Goal: Task Accomplishment & Management: Complete application form

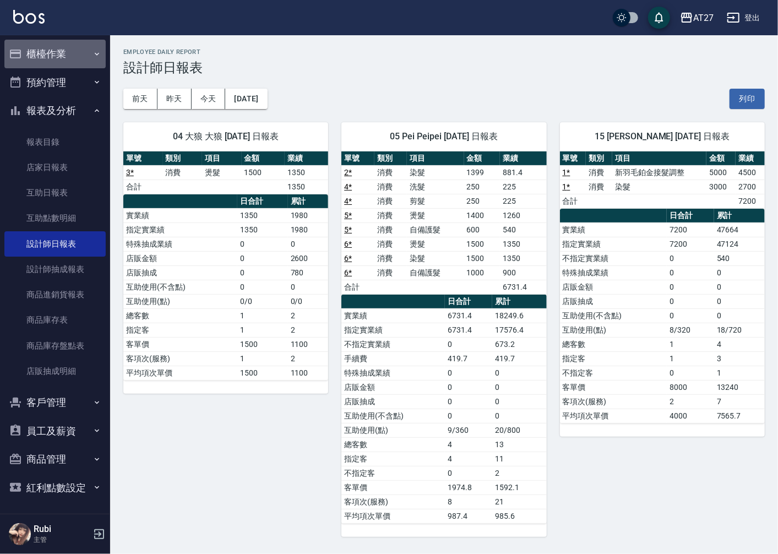
click at [79, 57] on button "櫃檯作業" at bounding box center [54, 54] width 101 height 29
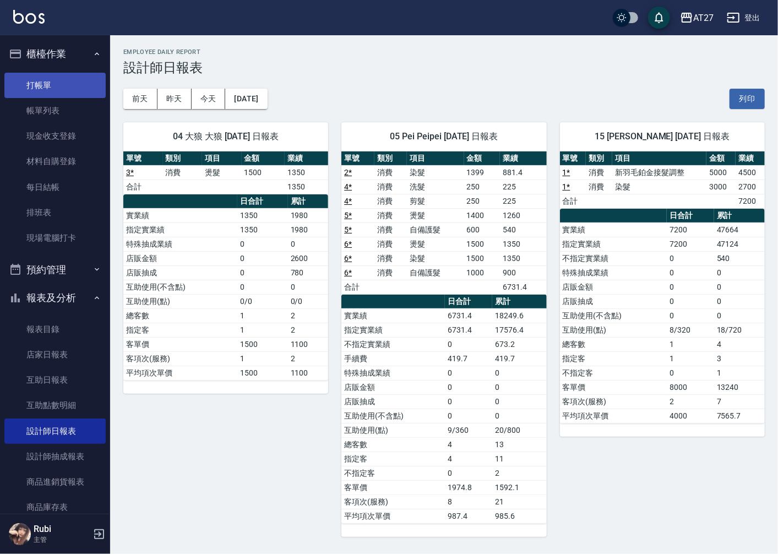
click at [61, 86] on link "打帳單" at bounding box center [54, 85] width 101 height 25
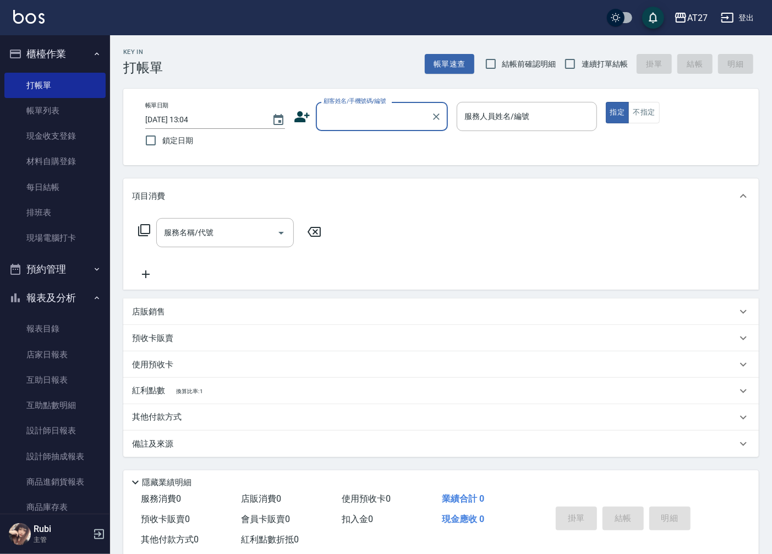
click at [364, 125] on input "顧客姓名/手機號碼/編號" at bounding box center [374, 116] width 106 height 19
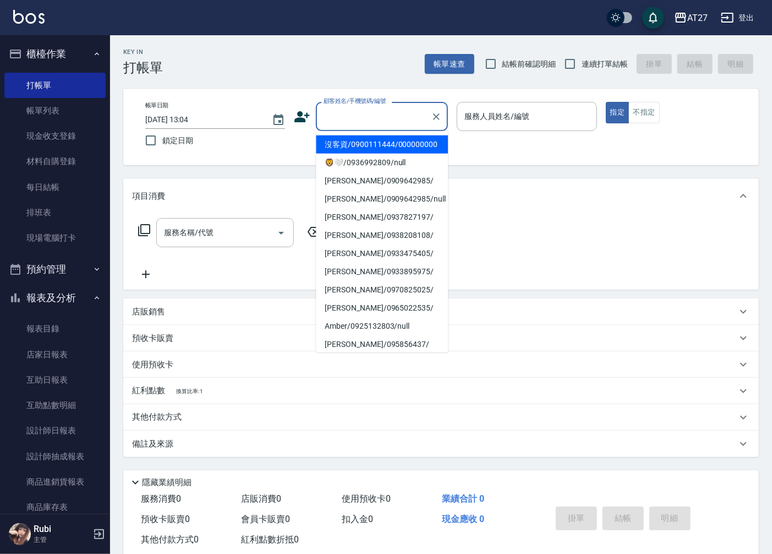
click at [352, 152] on li "沒客資/0900111444/000000000" at bounding box center [382, 144] width 132 height 18
type input "沒客資/0900111444/000000000"
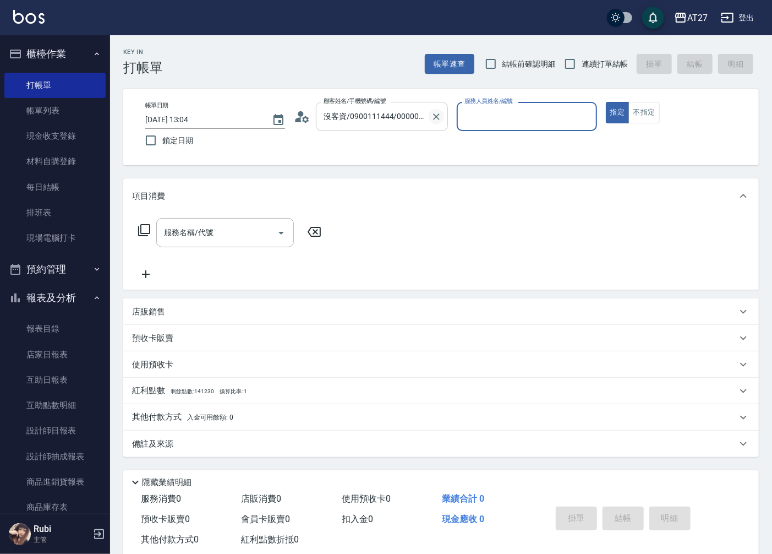
click at [433, 116] on icon "Clear" at bounding box center [436, 116] width 11 height 11
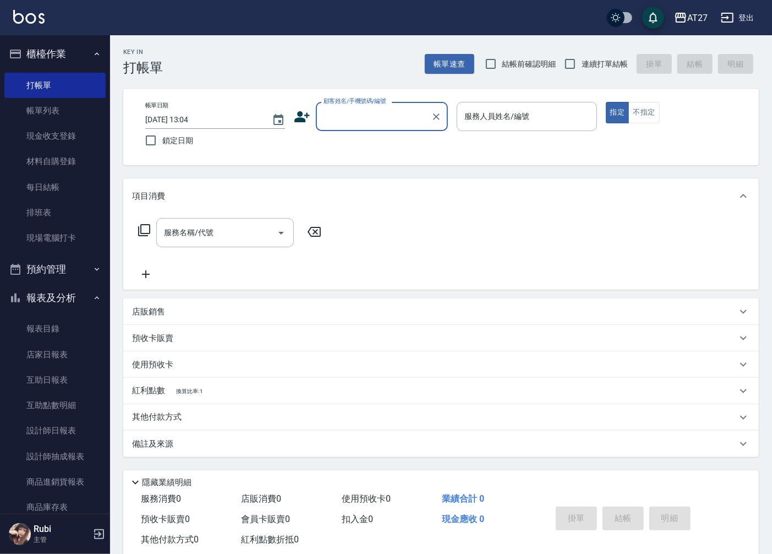
click at [396, 121] on input "顧客姓名/手機號碼/編號" at bounding box center [374, 116] width 106 height 19
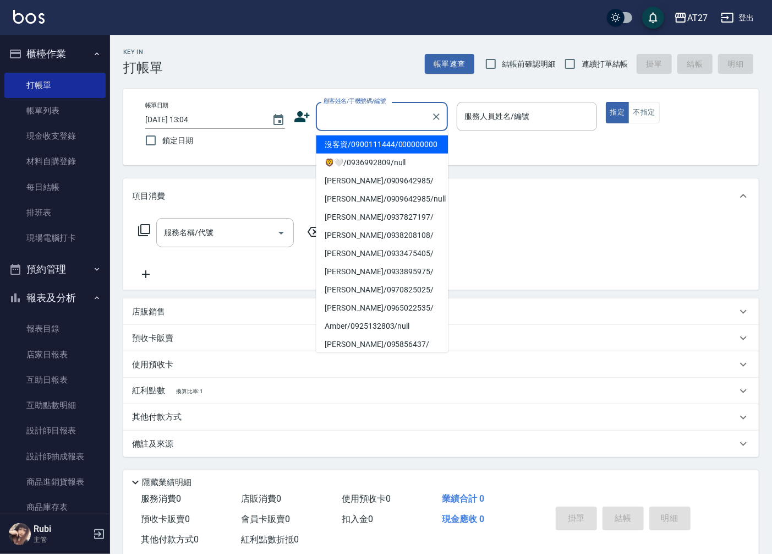
click at [383, 147] on li "沒客資/0900111444/000000000" at bounding box center [382, 144] width 132 height 18
type input "沒客資/0900111444/000000000"
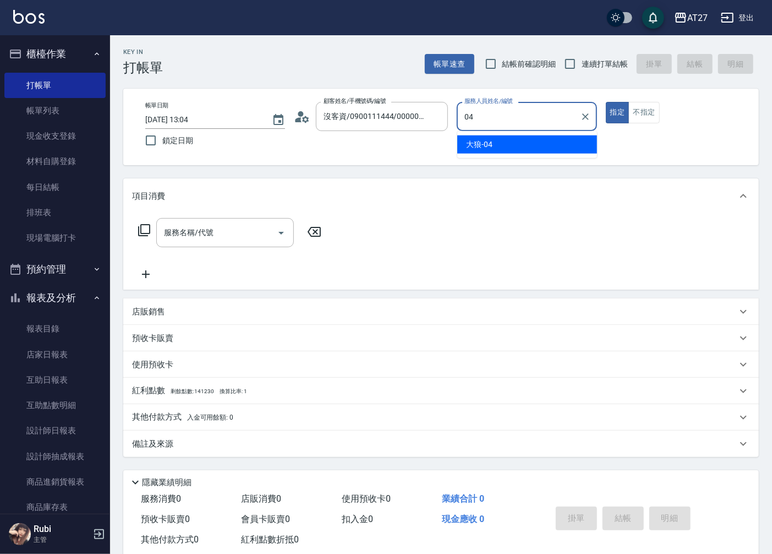
type input "大狼-04"
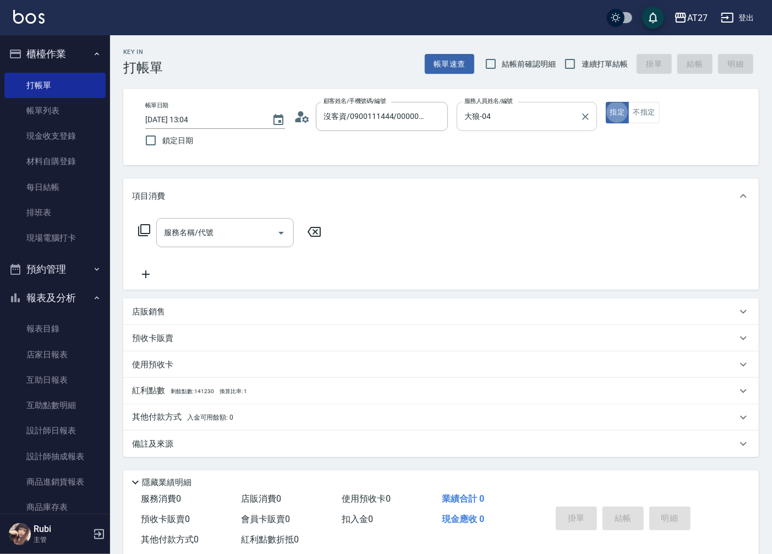
type button "true"
type input "301"
type input "150"
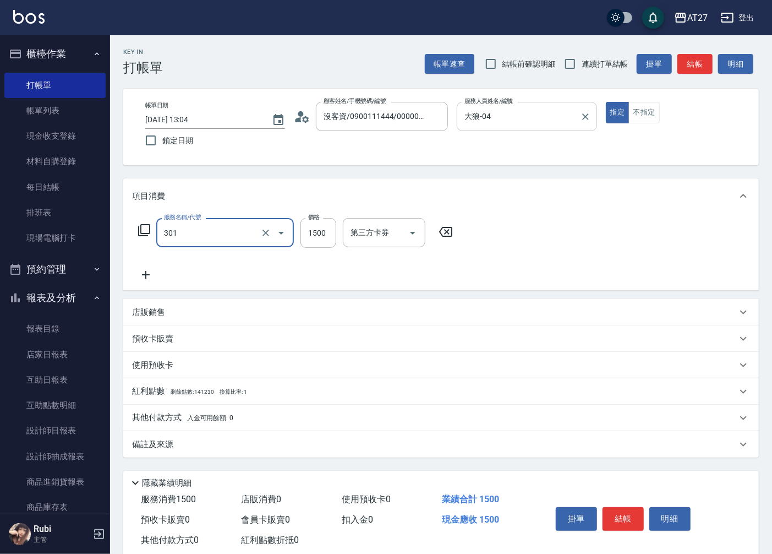
type input "燙髮(301)"
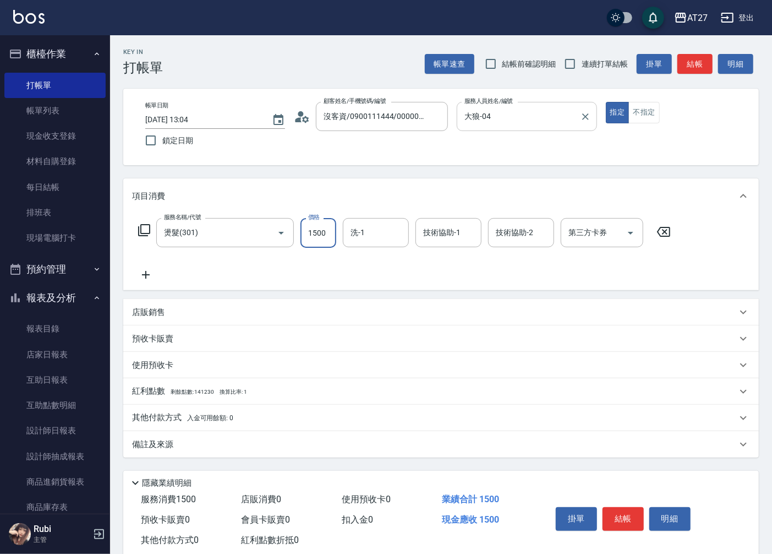
type input "0"
type input "187"
type input "10"
type input "18"
type input "0"
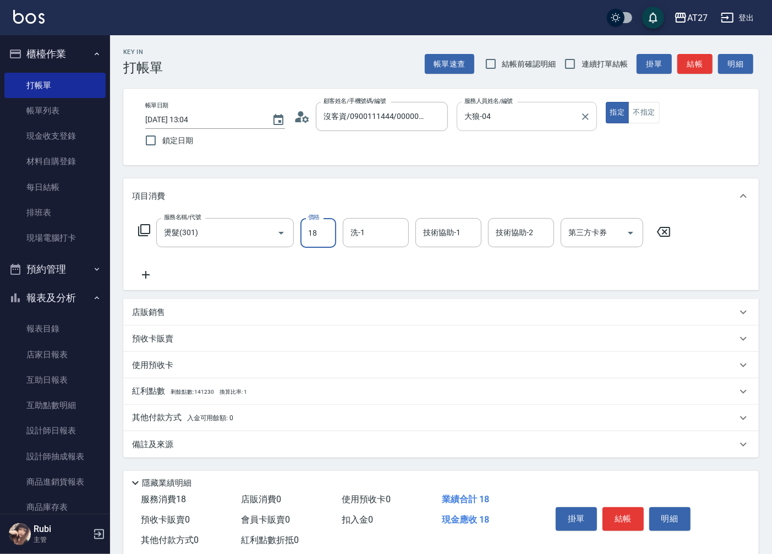
type input "180"
type input "10"
type input "1800"
type input "180"
type input "1800"
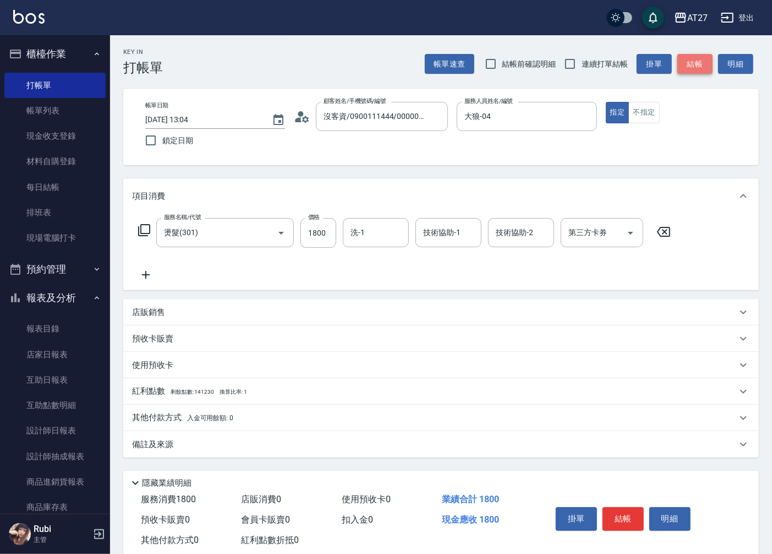
click at [699, 62] on button "結帳" at bounding box center [694, 64] width 35 height 20
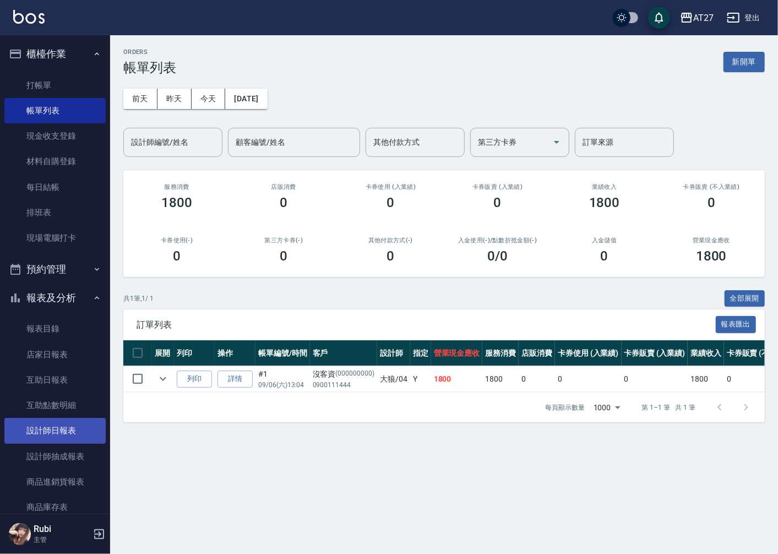
click at [50, 433] on link "設計師日報表" at bounding box center [54, 430] width 101 height 25
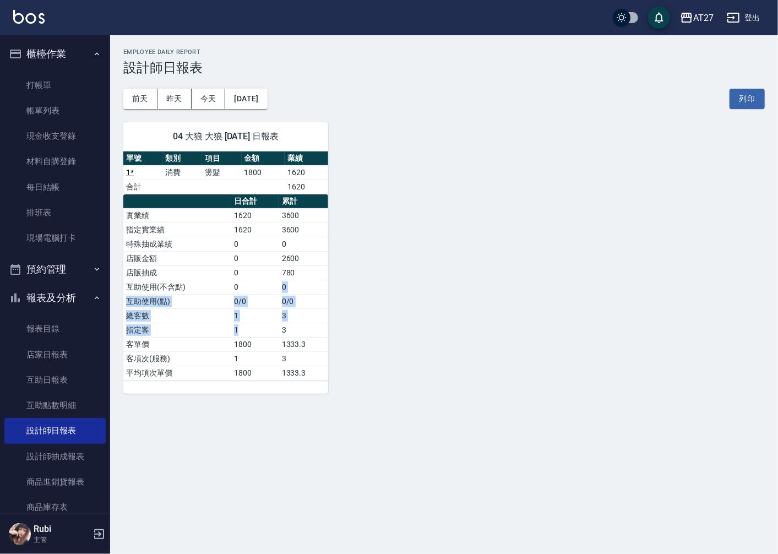
drag, startPoint x: 258, startPoint y: 315, endPoint x: 233, endPoint y: 250, distance: 69.0
click at [233, 250] on tbody "實業績 1620 3600 指定實業績 1620 3600 特殊抽成業績 0 0 店販金額 0 2600 店販抽成 0 780 互助使用(不含點) 0 0 互…" at bounding box center [225, 294] width 205 height 172
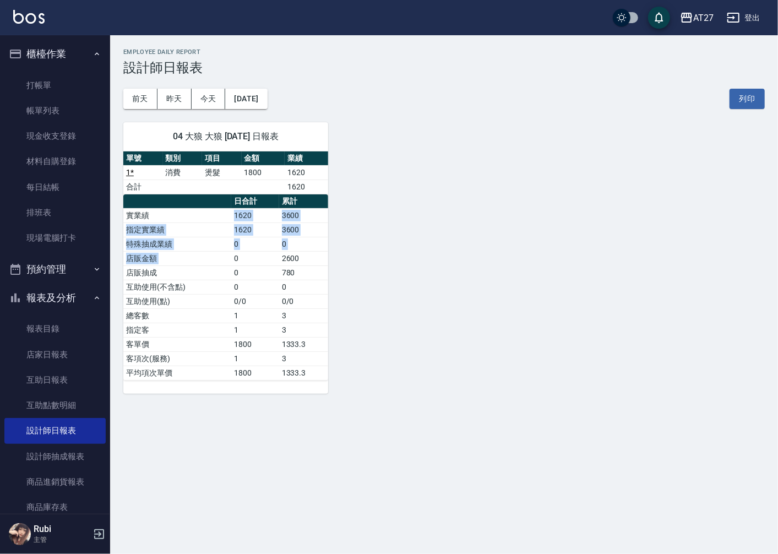
drag, startPoint x: 233, startPoint y: 250, endPoint x: 243, endPoint y: 287, distance: 37.6
click at [243, 287] on tbody "實業績 1620 3600 指定實業績 1620 3600 特殊抽成業績 0 0 店販金額 0 2600 店販抽成 0 780 互助使用(不含點) 0 0 互…" at bounding box center [225, 294] width 205 height 172
drag, startPoint x: 243, startPoint y: 287, endPoint x: 245, endPoint y: 305, distance: 18.4
click at [245, 305] on td "0/0" at bounding box center [255, 301] width 48 height 14
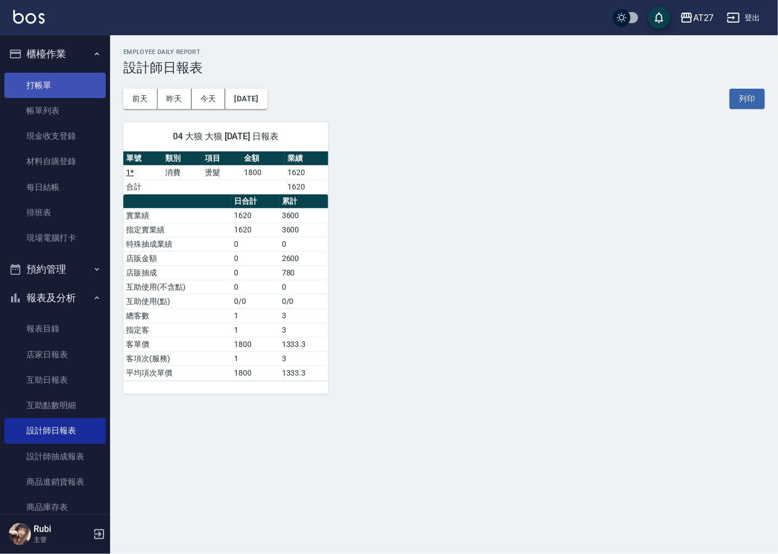
click at [90, 73] on link "打帳單" at bounding box center [54, 85] width 101 height 25
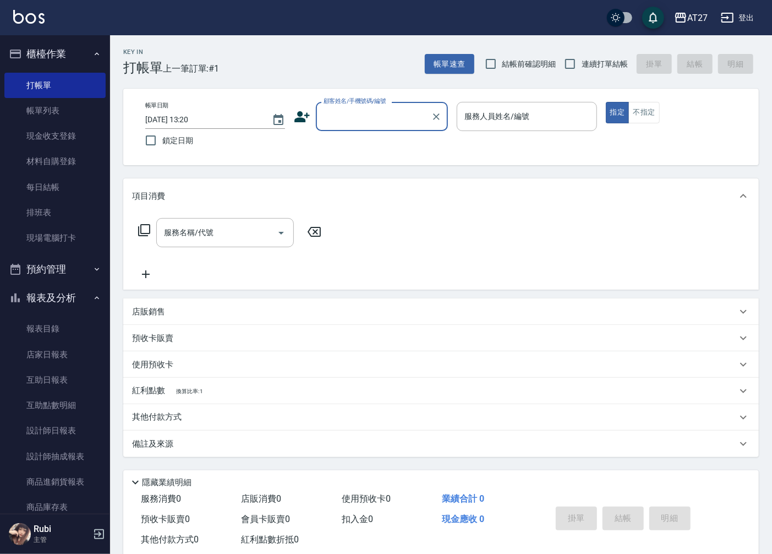
click at [369, 113] on input "顧客姓名/手機號碼/編號" at bounding box center [374, 116] width 106 height 19
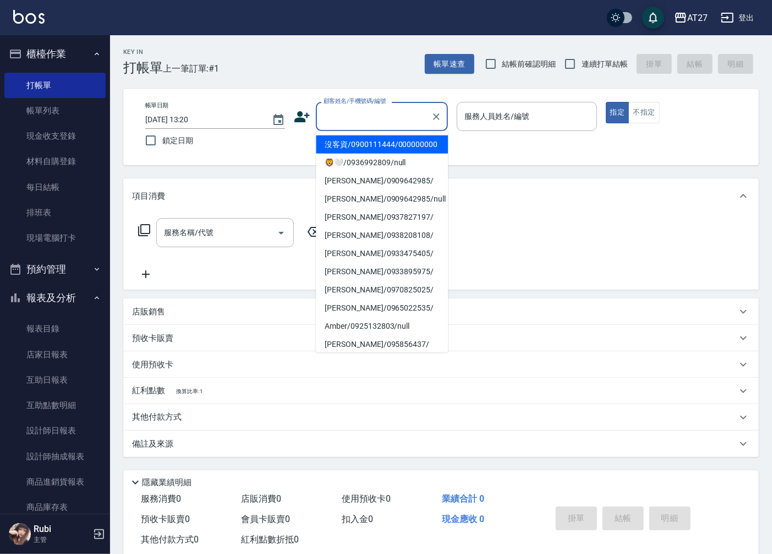
click at [362, 149] on li "沒客資/0900111444/000000000" at bounding box center [382, 144] width 132 height 18
type input "沒客資/0900111444/000000000"
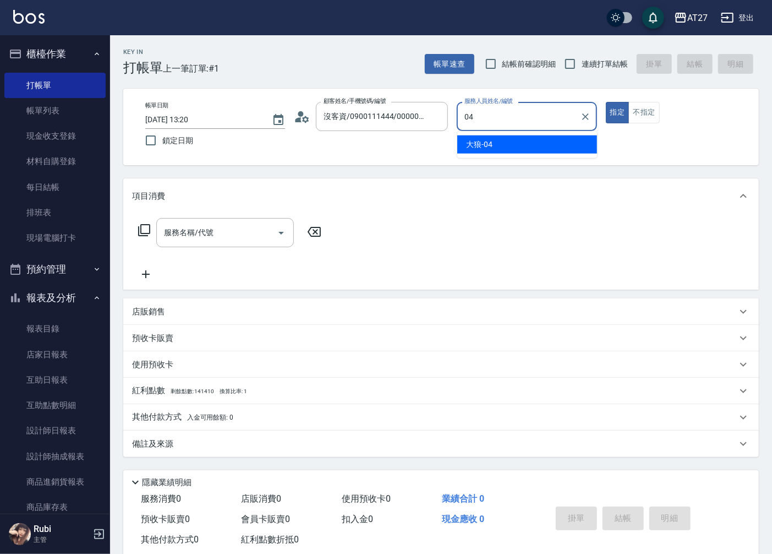
type input "大狼-04"
type button "true"
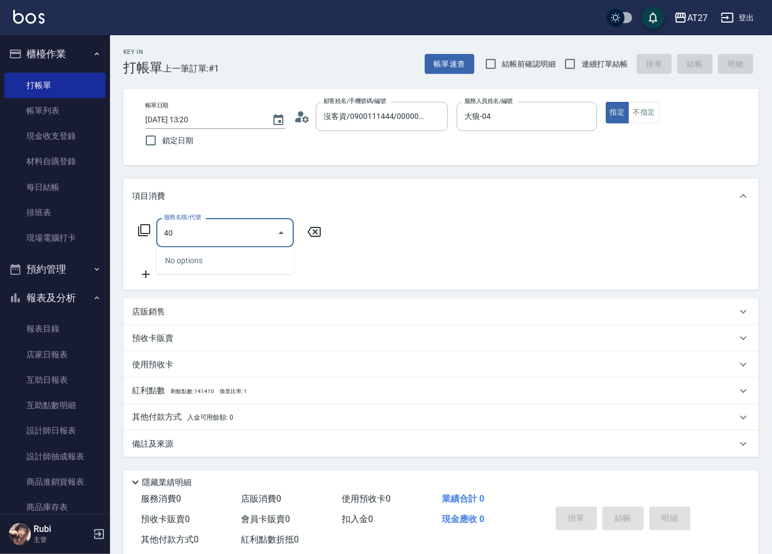
type input "401"
type input "20"
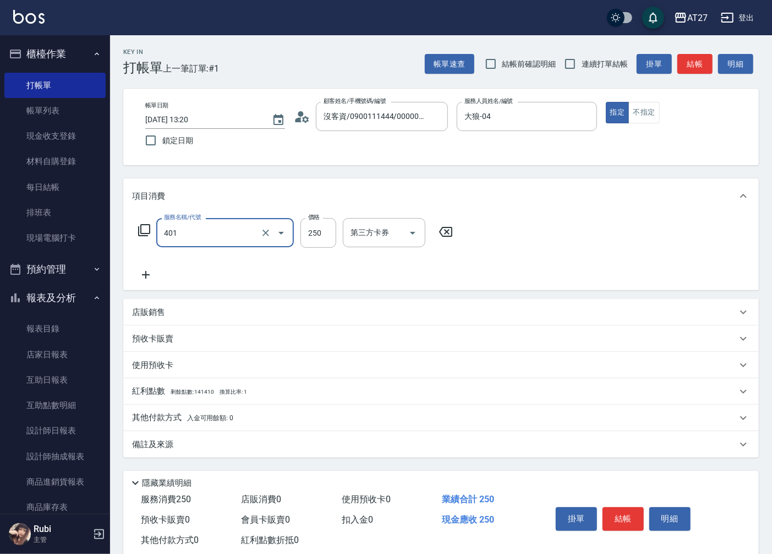
type input "剪髮(401)"
type input "0"
type input "200"
type input "20"
type input "200"
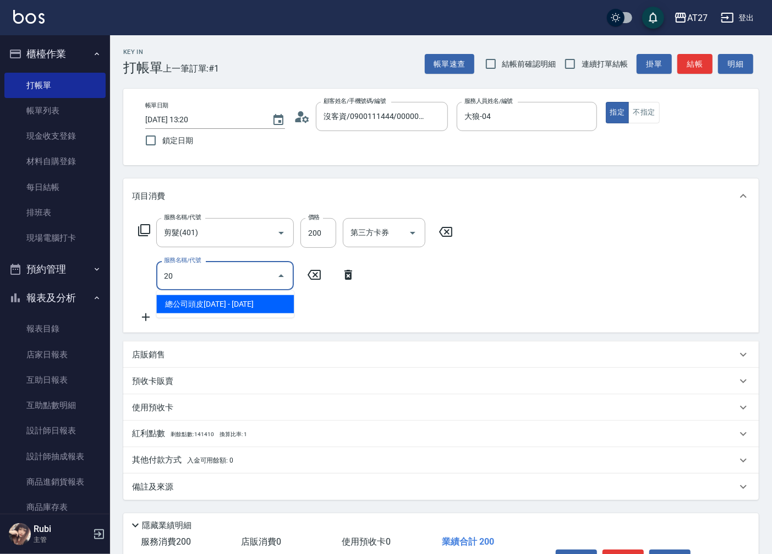
type input "201"
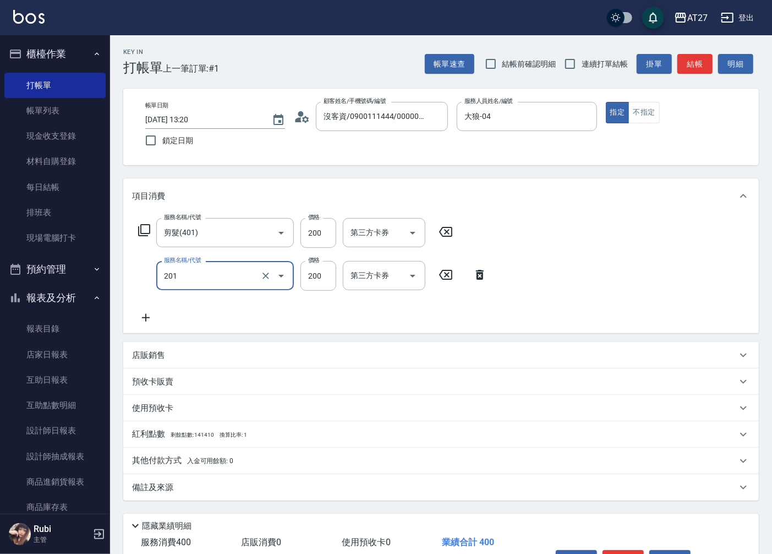
type input "40"
type input "洗髮(201)"
click at [694, 55] on button "結帳" at bounding box center [694, 64] width 35 height 20
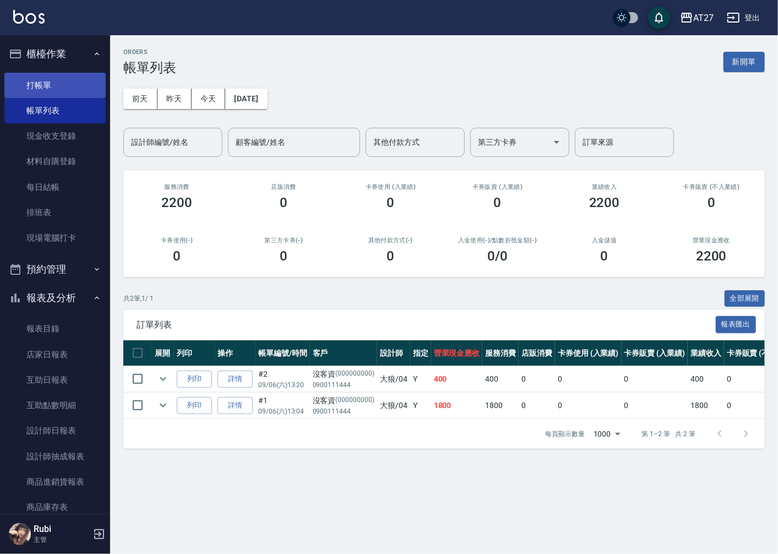
click at [44, 84] on link "打帳單" at bounding box center [54, 85] width 101 height 25
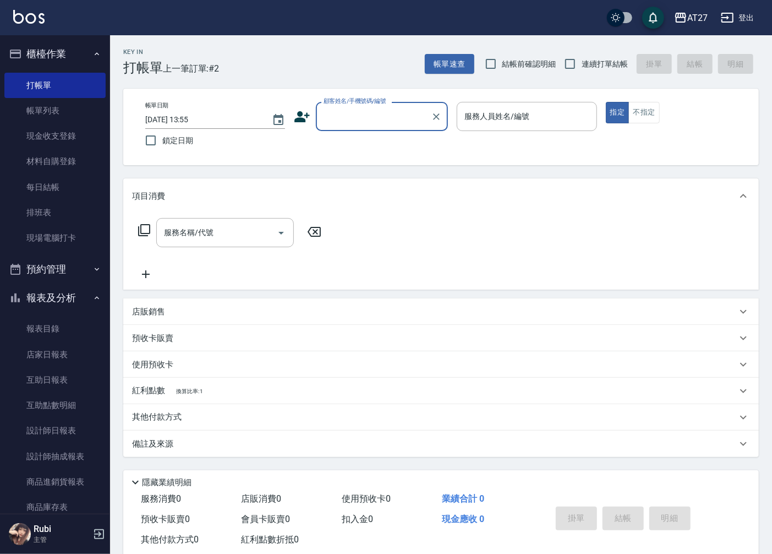
click at [411, 124] on input "顧客姓名/手機號碼/編號" at bounding box center [374, 116] width 106 height 19
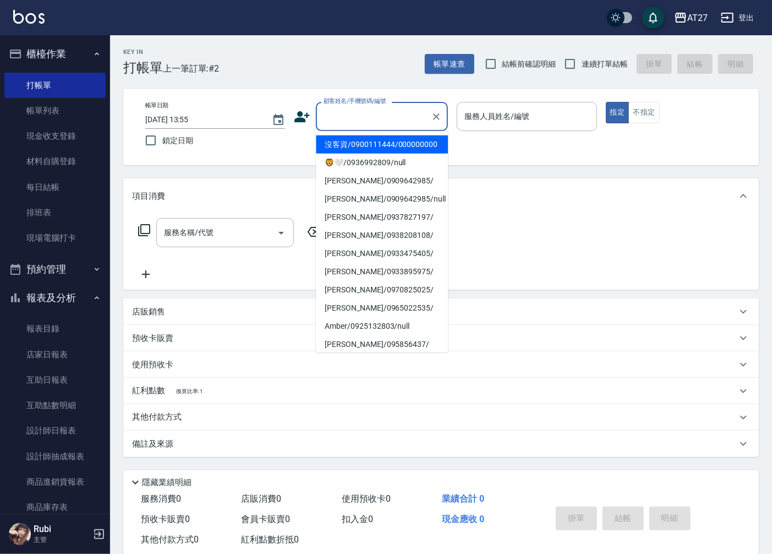
click at [404, 140] on li "沒客資/0900111444/000000000" at bounding box center [382, 144] width 132 height 18
type input "沒客資/0900111444/000000000"
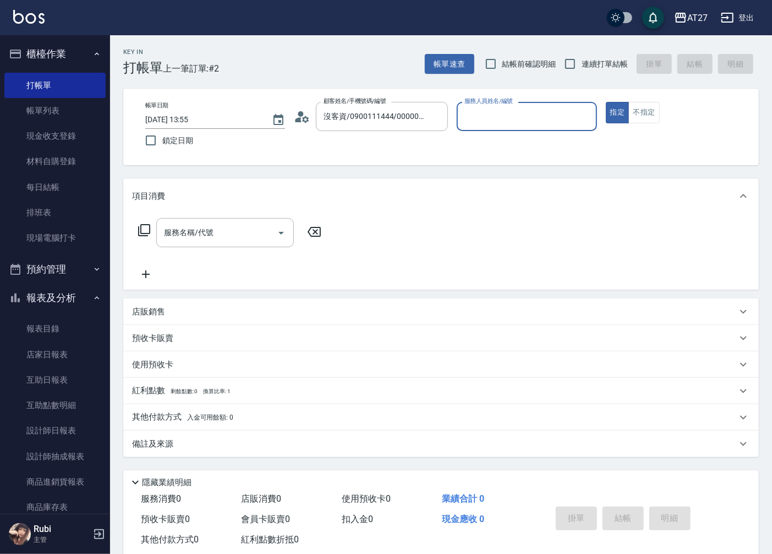
click at [518, 116] on input "服務人員姓名/編號" at bounding box center [527, 116] width 130 height 19
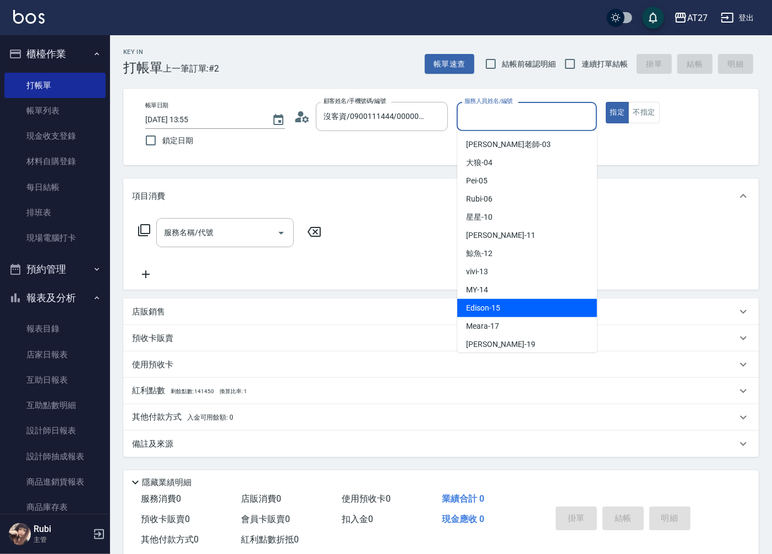
click at [490, 303] on span "Edison -15" at bounding box center [483, 308] width 34 height 12
type input "Edison-15"
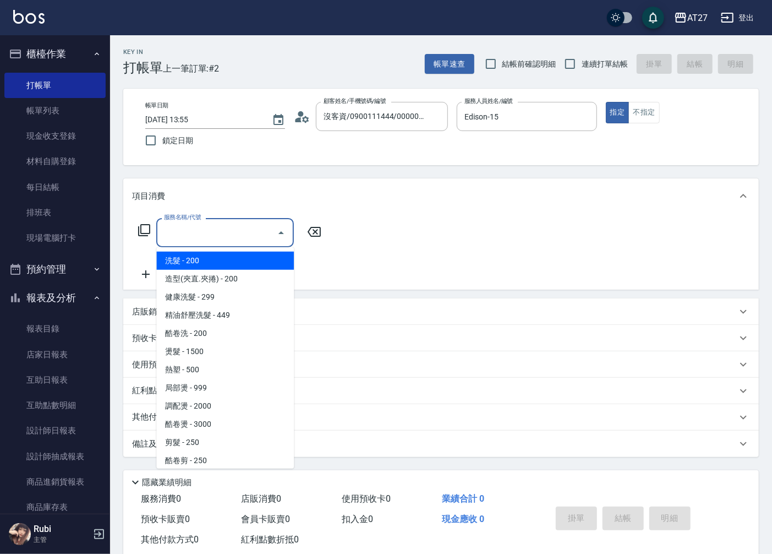
click at [197, 230] on div "服務名稱/代號 服務名稱/代號" at bounding box center [225, 232] width 138 height 29
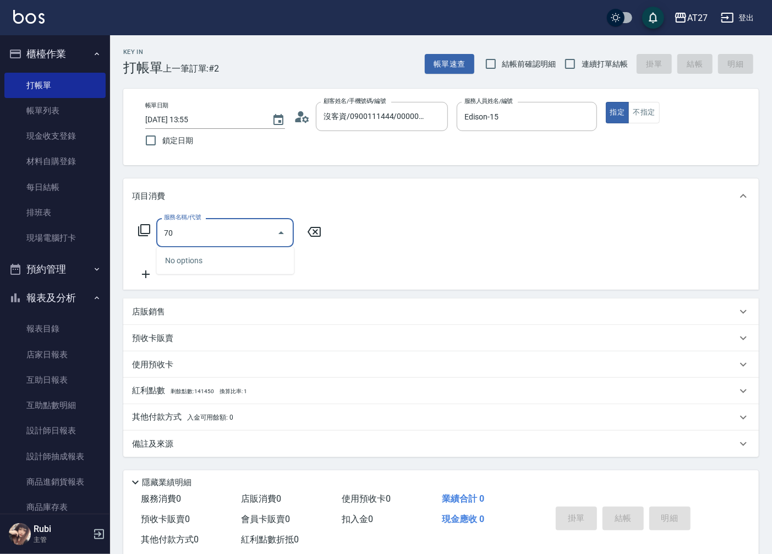
type input "704"
click at [223, 260] on span "新羽毛鉑金接髮調整 - 5000" at bounding box center [225, 260] width 138 height 18
type input "500"
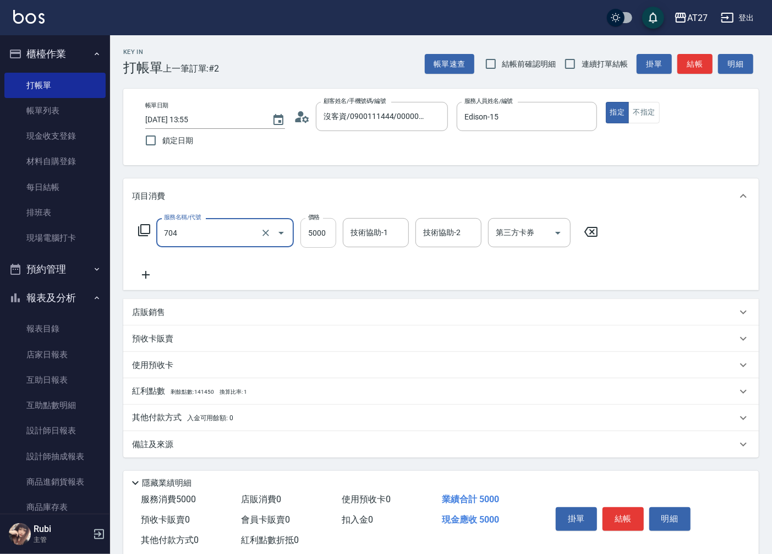
type input "新羽毛鉑金接髮調整(704)"
click at [314, 237] on input "5000" at bounding box center [318, 233] width 36 height 30
type input "0"
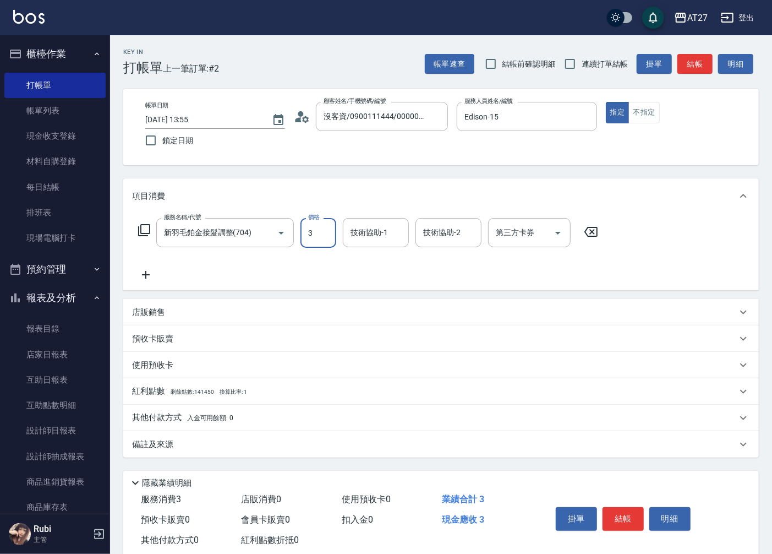
type input "35"
type input "30"
type input "350"
type input "3500"
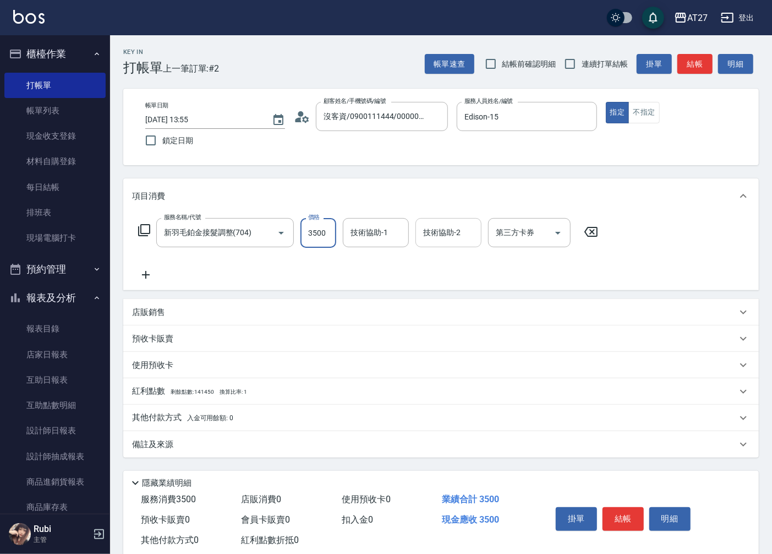
click at [437, 237] on input "技術協助-2" at bounding box center [448, 232] width 56 height 19
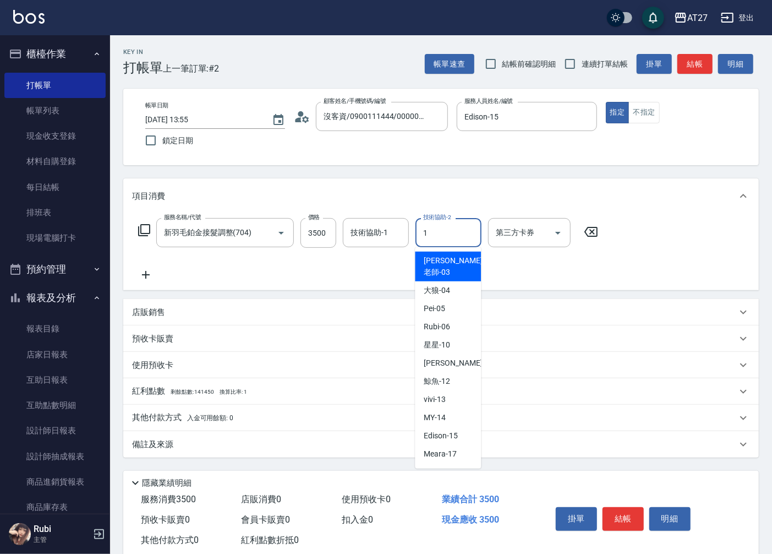
type input "10"
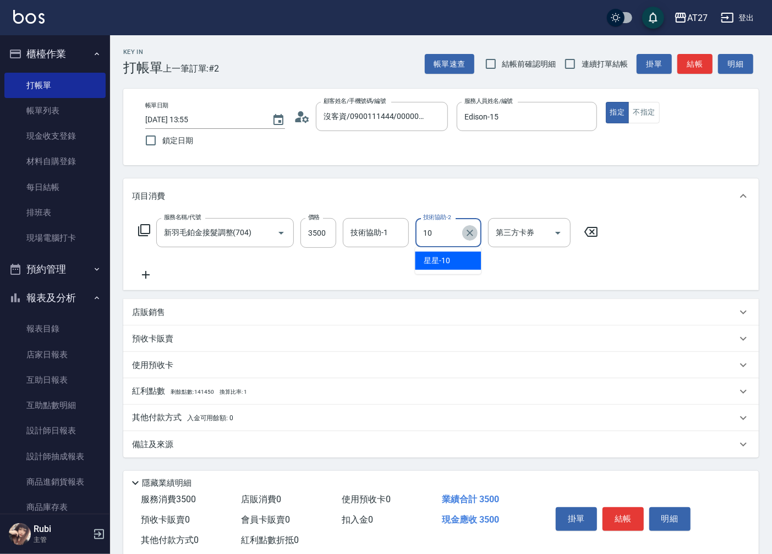
click at [464, 234] on icon "Clear" at bounding box center [469, 232] width 11 height 11
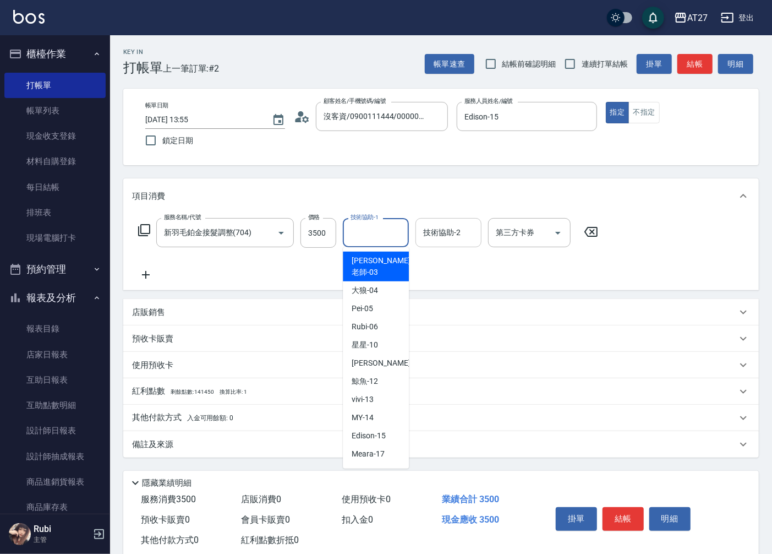
click at [358, 240] on input "技術協助-1" at bounding box center [376, 232] width 56 height 19
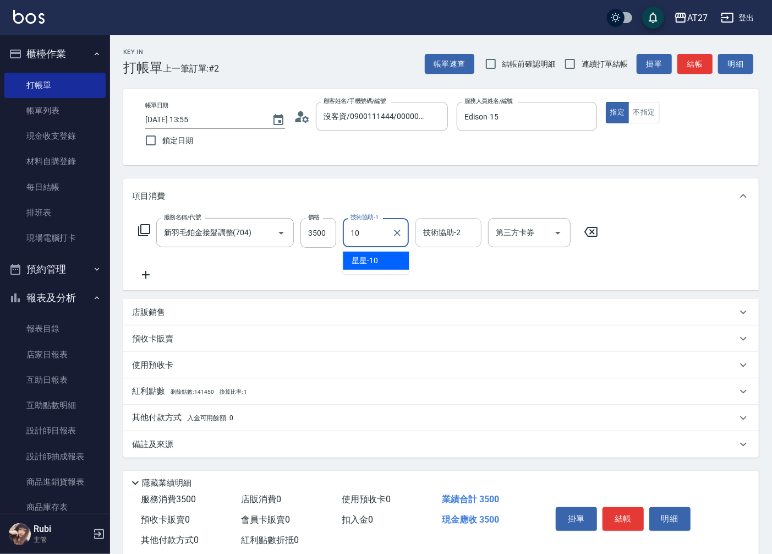
click at [402, 263] on div "星星 -10" at bounding box center [376, 260] width 66 height 18
type input "星星-10"
click at [627, 516] on button "結帳" at bounding box center [623, 518] width 41 height 23
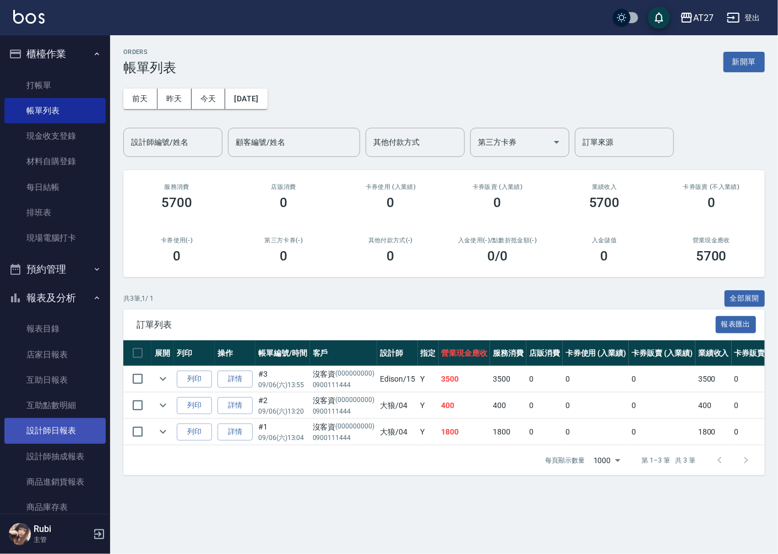
click at [53, 425] on link "設計師日報表" at bounding box center [54, 430] width 101 height 25
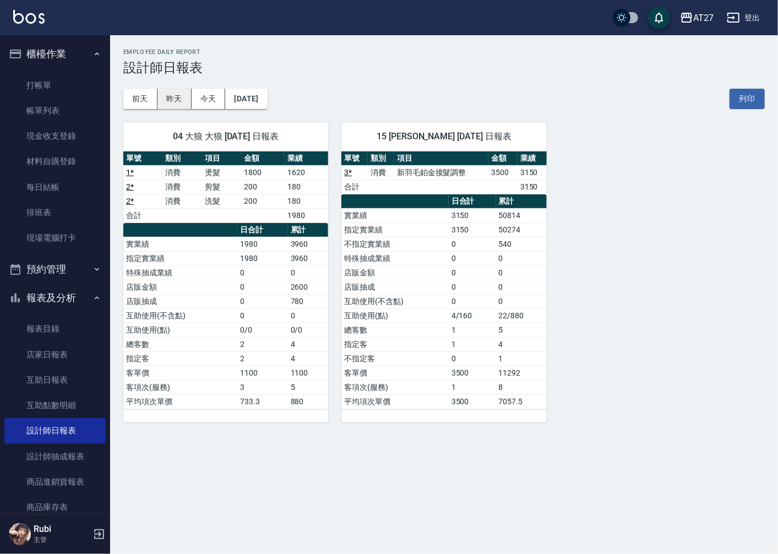
click at [173, 100] on button "昨天" at bounding box center [174, 99] width 34 height 20
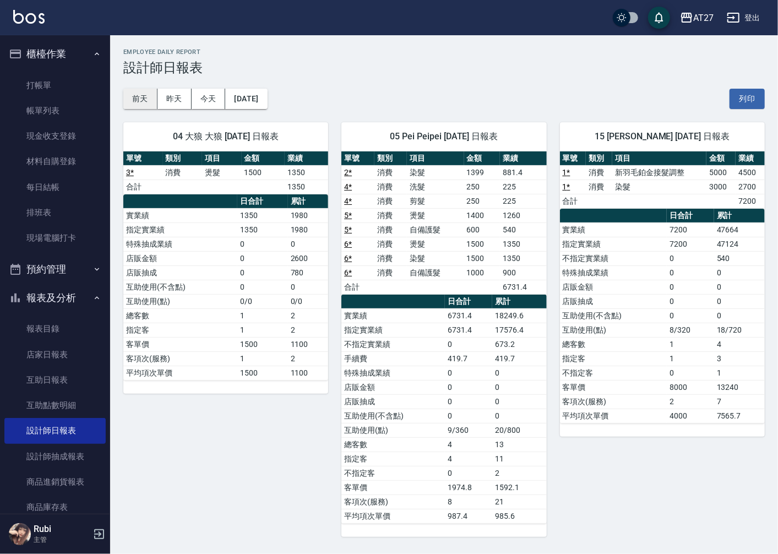
click at [142, 96] on button "前天" at bounding box center [140, 99] width 34 height 20
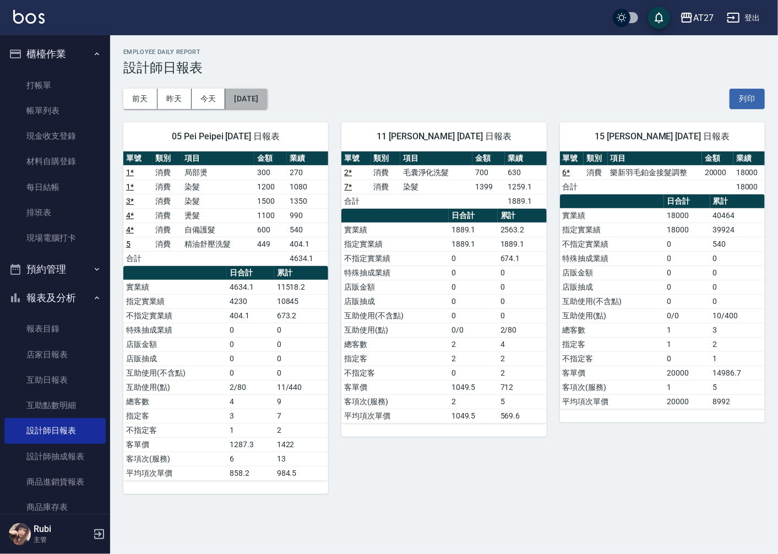
click at [236, 101] on button "[DATE]" at bounding box center [246, 99] width 42 height 20
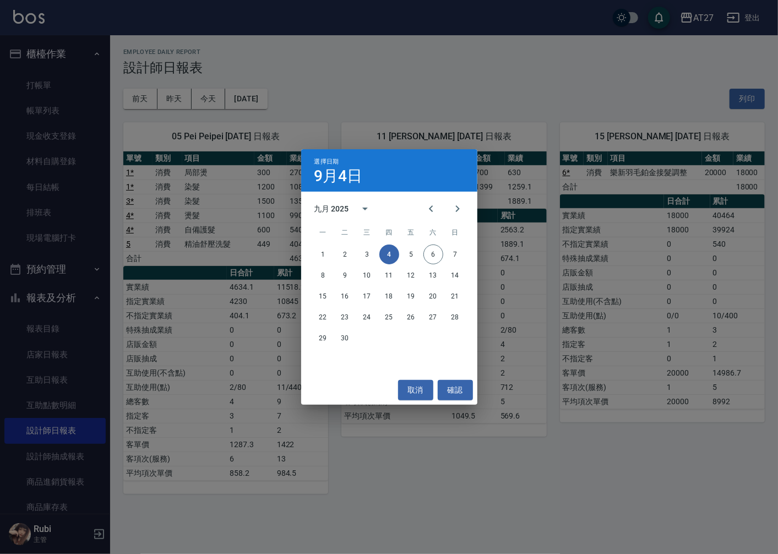
click at [373, 246] on div "1 2 3 4 5 6 7" at bounding box center [389, 254] width 176 height 20
click at [365, 255] on button "3" at bounding box center [367, 254] width 20 height 20
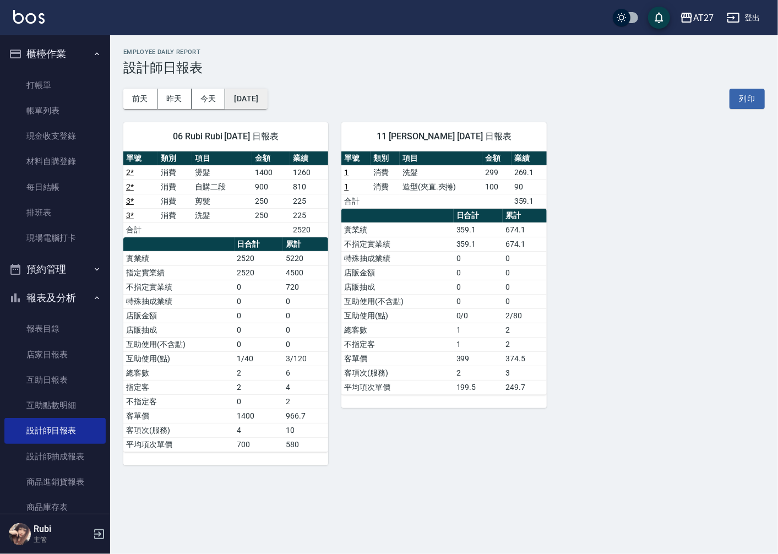
click at [248, 94] on button "[DATE]" at bounding box center [246, 99] width 42 height 20
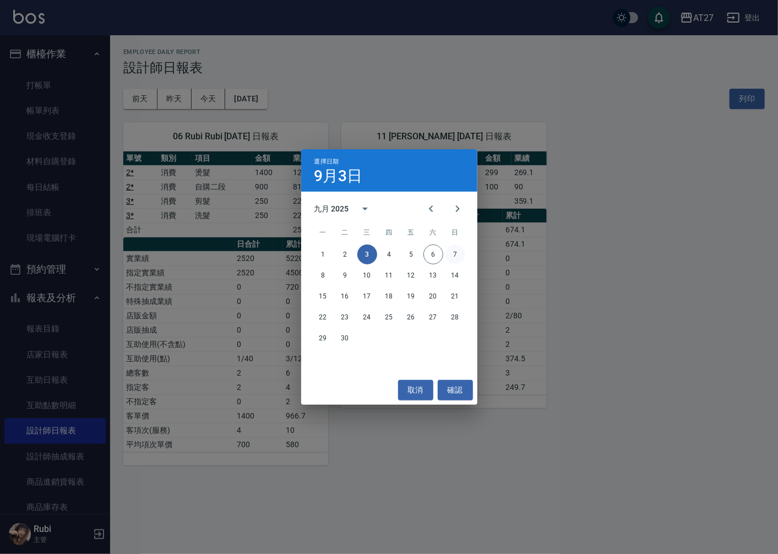
click at [452, 256] on button "7" at bounding box center [455, 254] width 20 height 20
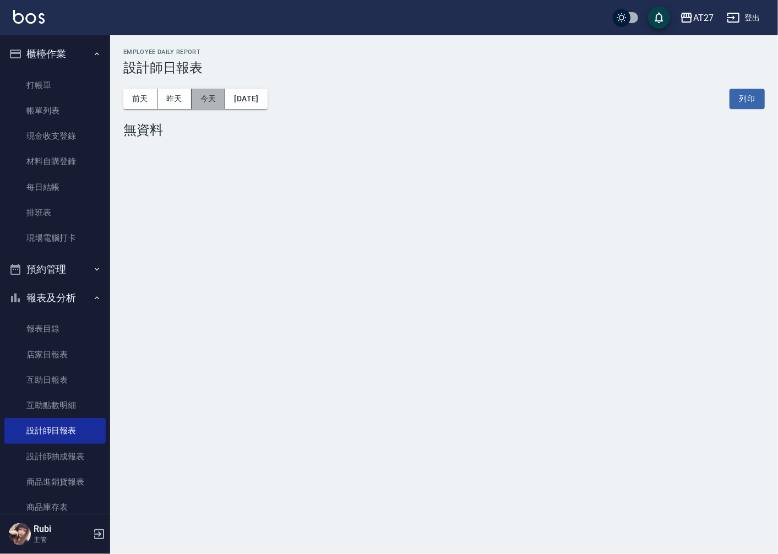
click at [199, 98] on button "今天" at bounding box center [208, 99] width 34 height 20
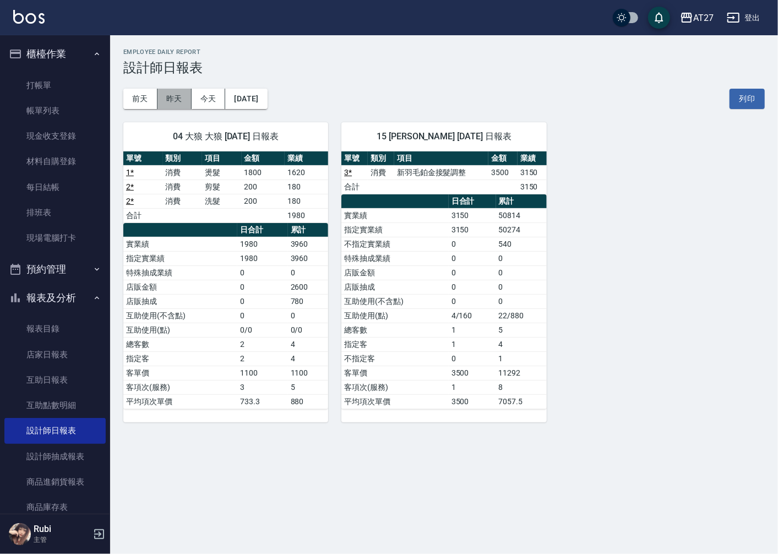
click at [157, 97] on button "昨天" at bounding box center [174, 99] width 34 height 20
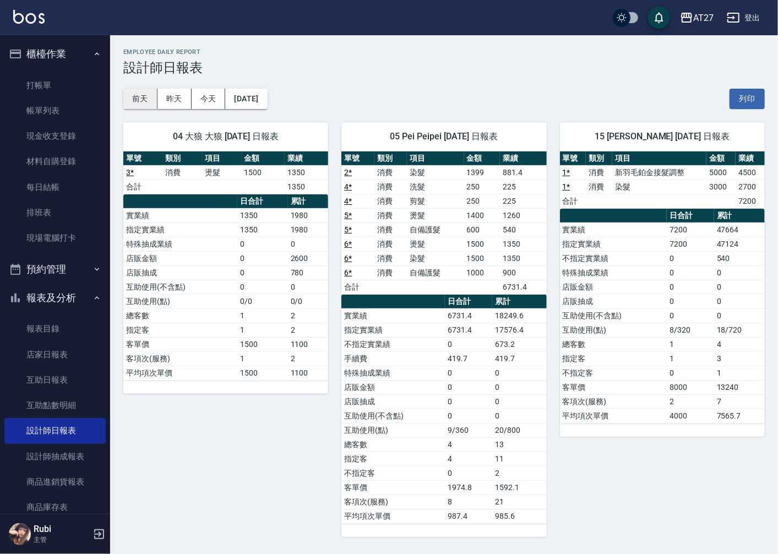
click at [139, 105] on button "前天" at bounding box center [140, 99] width 34 height 20
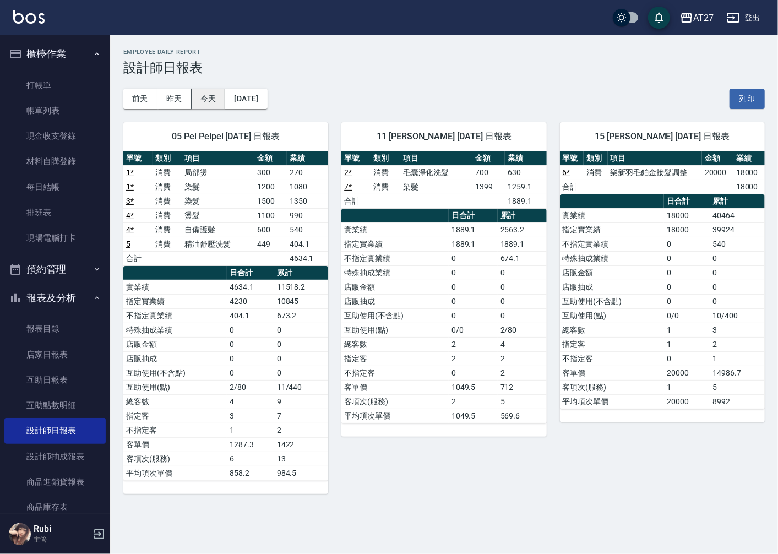
click at [210, 92] on button "今天" at bounding box center [208, 99] width 34 height 20
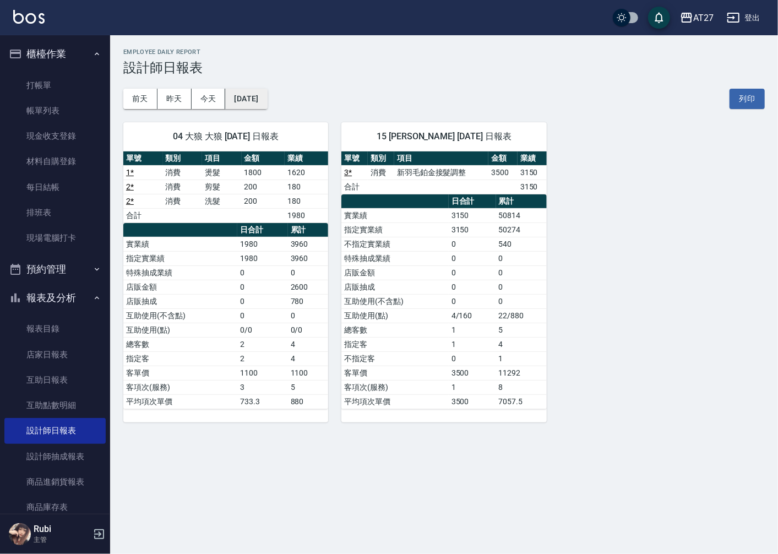
click at [267, 94] on button "[DATE]" at bounding box center [246, 99] width 42 height 20
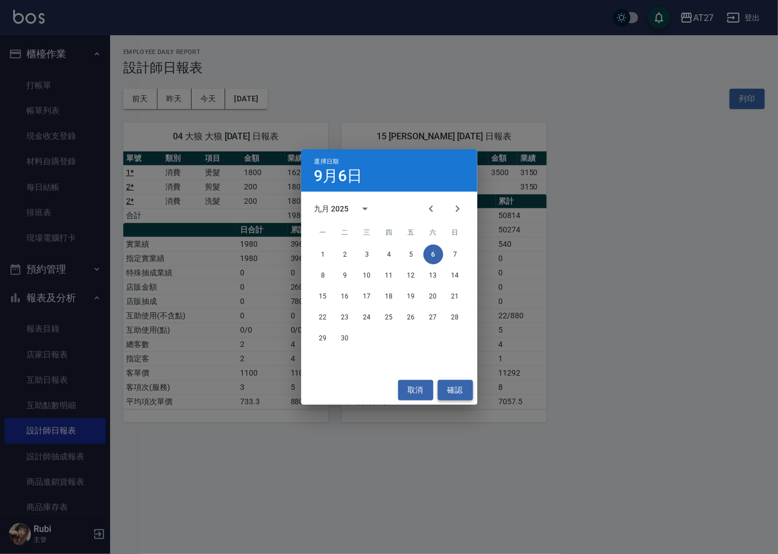
click at [460, 391] on button "確認" at bounding box center [454, 390] width 35 height 20
